Goal: Information Seeking & Learning: Learn about a topic

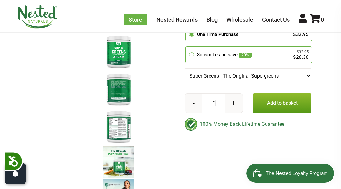
click at [114, 131] on img at bounding box center [118, 127] width 31 height 36
click at [120, 128] on img at bounding box center [118, 127] width 31 height 36
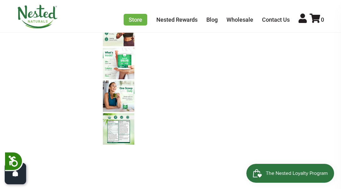
scroll to position [403, 0]
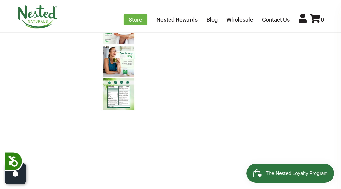
click at [122, 97] on img at bounding box center [118, 93] width 31 height 31
click at [121, 97] on img at bounding box center [118, 93] width 31 height 31
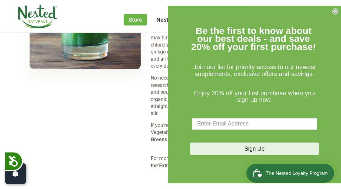
scroll to position [1064, 0]
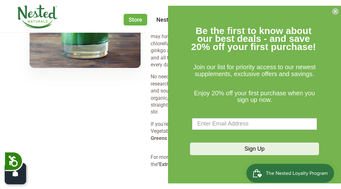
click at [337, 11] on circle "Close dialog" at bounding box center [336, 11] width 6 height 6
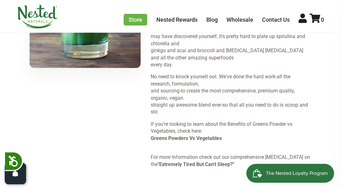
click at [174, 101] on p "No need to knock yourselt out. We've done the hard work-all the research, formu…" at bounding box center [231, 94] width 161 height 42
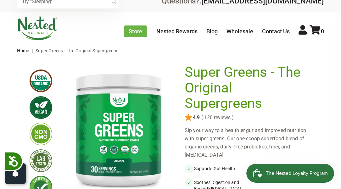
scroll to position [0, 0]
